Goal: Information Seeking & Learning: Learn about a topic

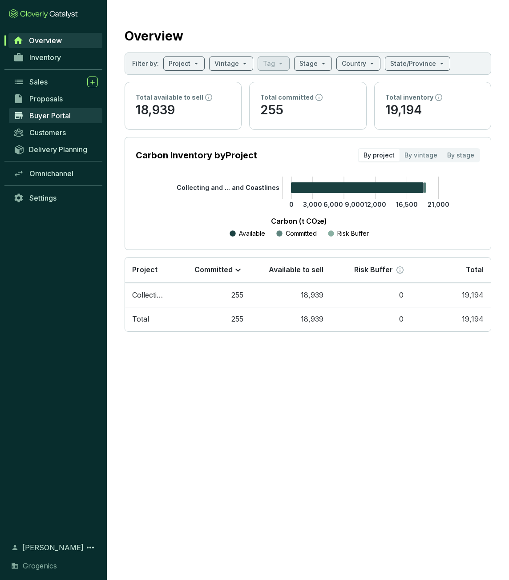
click at [57, 117] on span "Buyer Portal" at bounding box center [49, 115] width 41 height 9
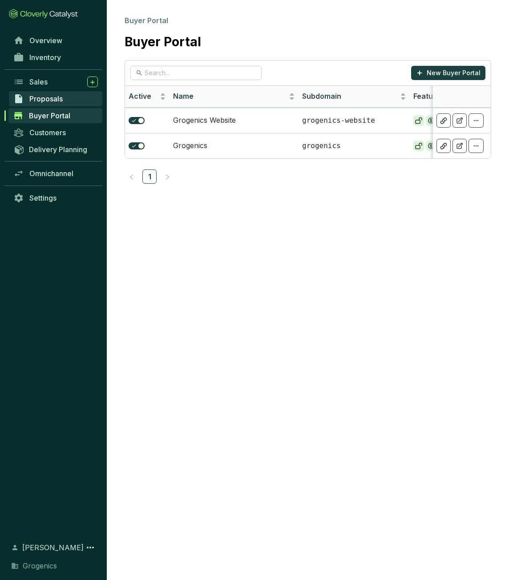
click at [59, 99] on span "Proposals" at bounding box center [45, 98] width 33 height 9
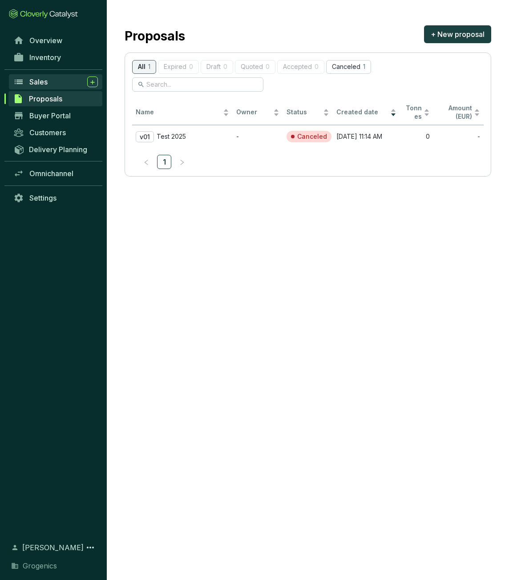
click at [52, 79] on div "Sales" at bounding box center [63, 81] width 68 height 11
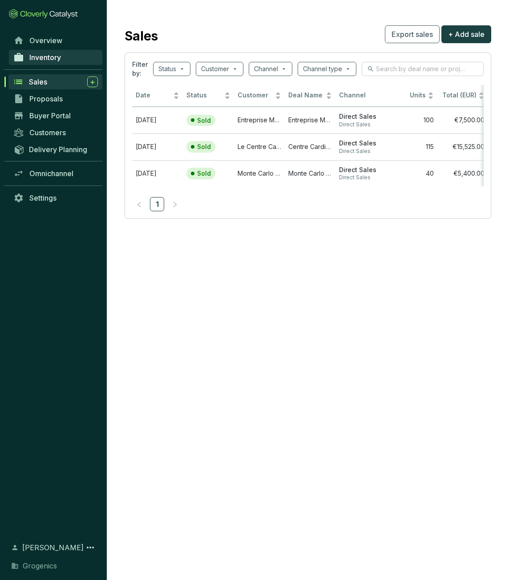
click at [50, 53] on span "Inventory" at bounding box center [45, 57] width 32 height 9
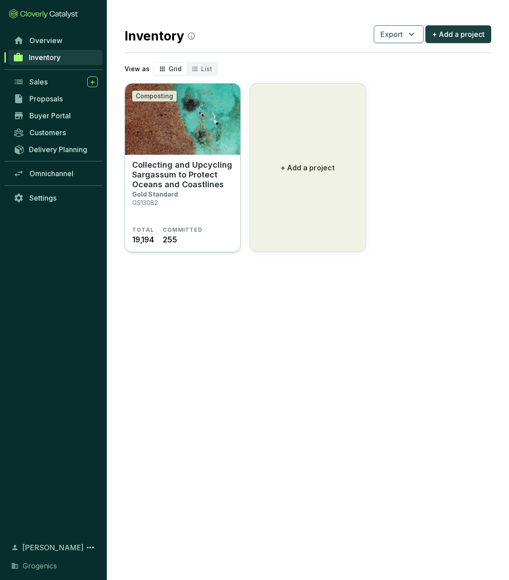
click at [180, 165] on p "Collecting and Upcycling Sargassum to Protect Oceans and Coastlines" at bounding box center [182, 174] width 101 height 29
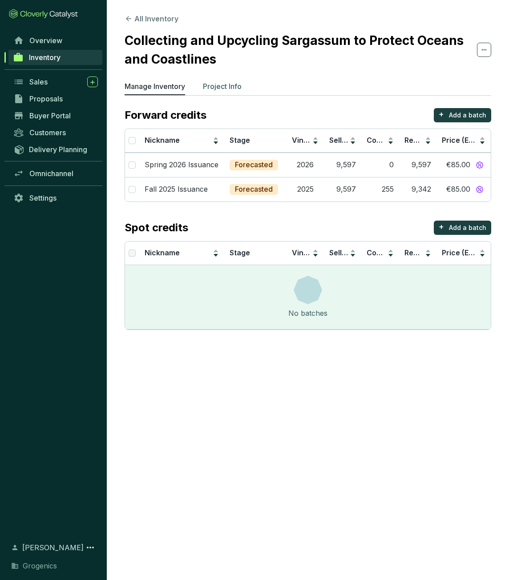
click at [221, 84] on p "Project Info" at bounding box center [222, 86] width 39 height 11
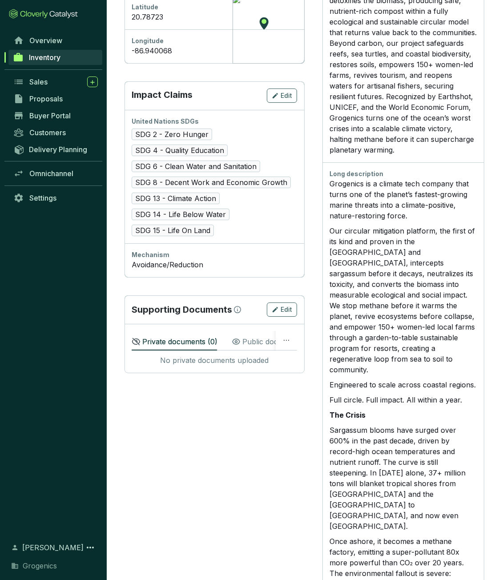
scroll to position [489, 0]
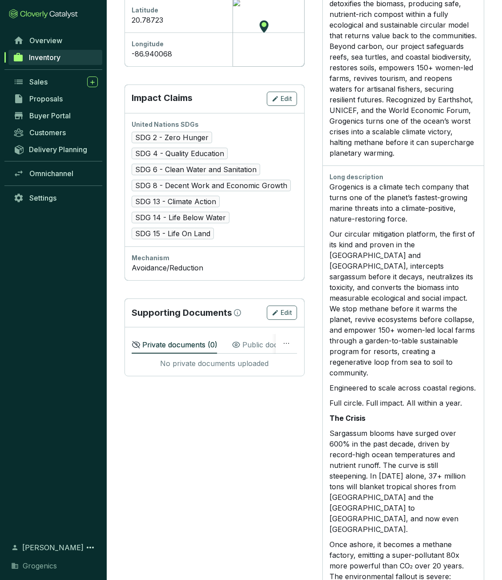
click at [247, 345] on p "Public documents ( 4 )" at bounding box center [278, 344] width 73 height 11
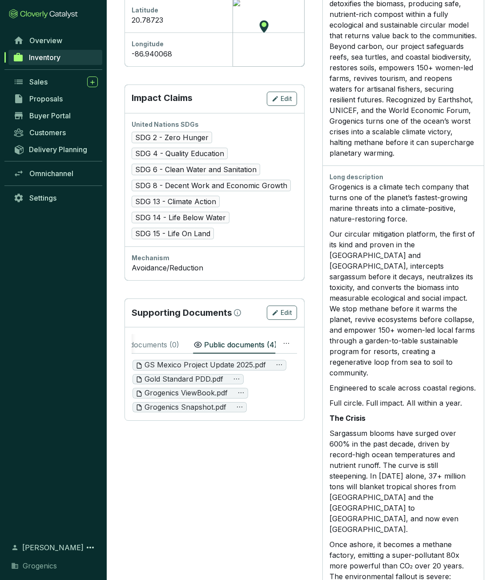
click at [163, 340] on p "Private documents ( 0 )" at bounding box center [141, 344] width 75 height 11
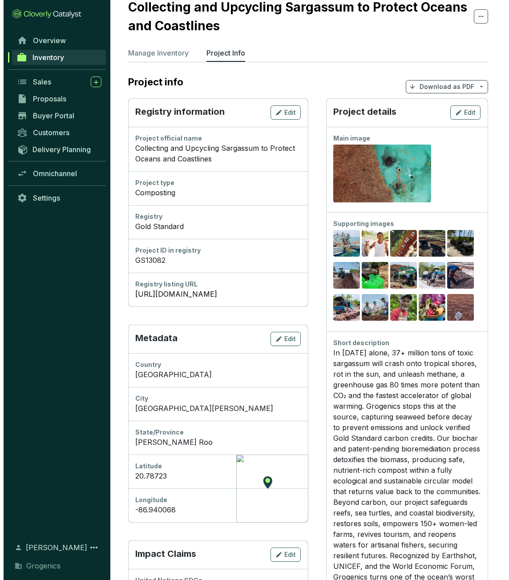
scroll to position [0, 0]
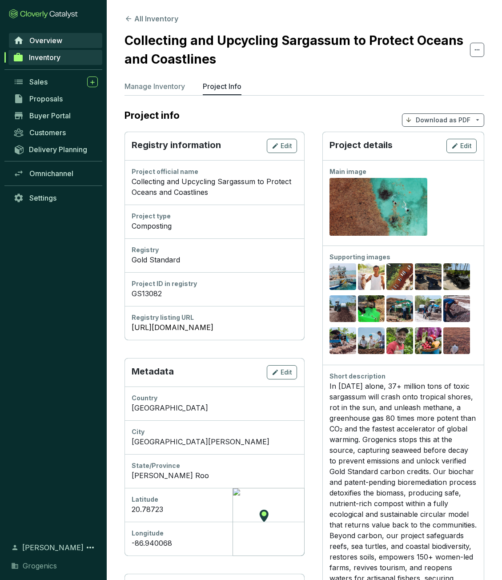
click at [50, 43] on span "Overview" at bounding box center [45, 40] width 33 height 9
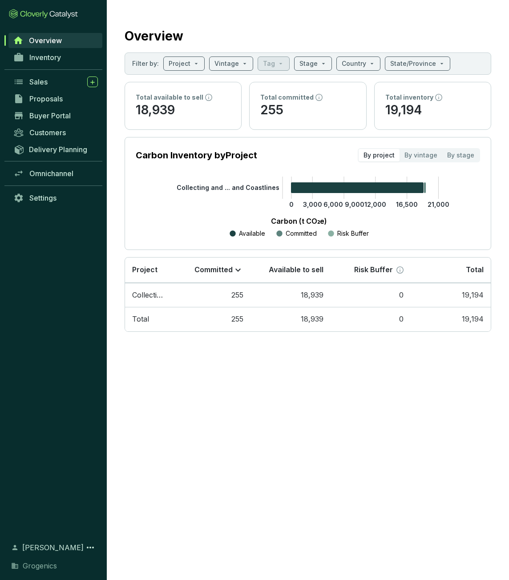
click at [200, 113] on p "18,939" at bounding box center [183, 110] width 95 height 17
